Goal: Complete application form

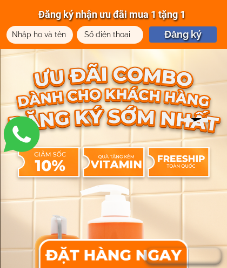
click at [101, 252] on div at bounding box center [113, 253] width 147 height 30
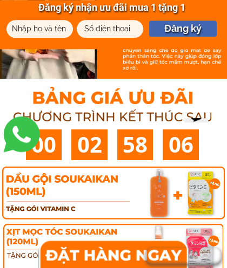
scroll to position [5802, 0]
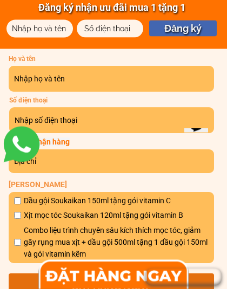
scroll to position [638, 0]
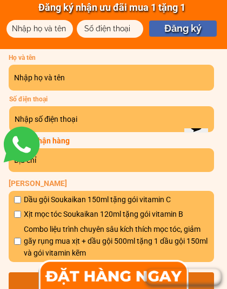
click at [28, 75] on input "text" at bounding box center [111, 78] width 200 height 26
type input "0869932641"
type input "Hoành mình [PERSON_NAME]"
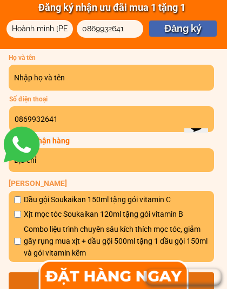
type input "Hoành mình [PERSON_NAME]"
click at [50, 160] on input "text" at bounding box center [111, 160] width 200 height 24
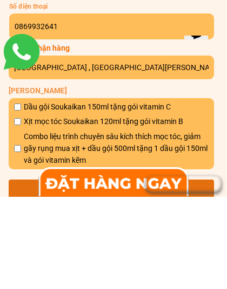
scroll to position [639, 0]
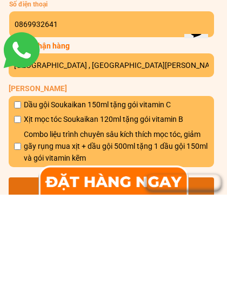
type input "[GEOGRAPHIC_DATA] , [GEOGRAPHIC_DATA][PERSON_NAME] , [GEOGRAPHIC_DATA]"
click at [16, 210] on input "checkbox" at bounding box center [17, 213] width 7 height 7
checkbox input "true"
